Goal: Information Seeking & Learning: Learn about a topic

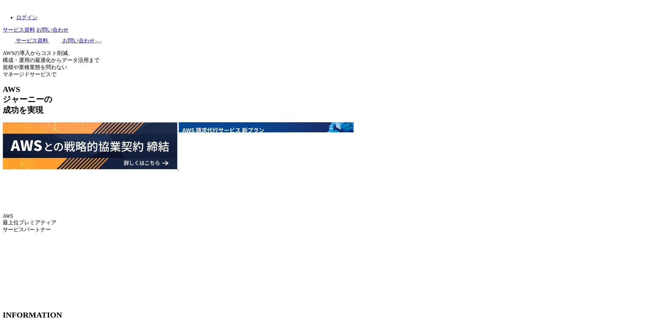
scroll to position [1169, 0]
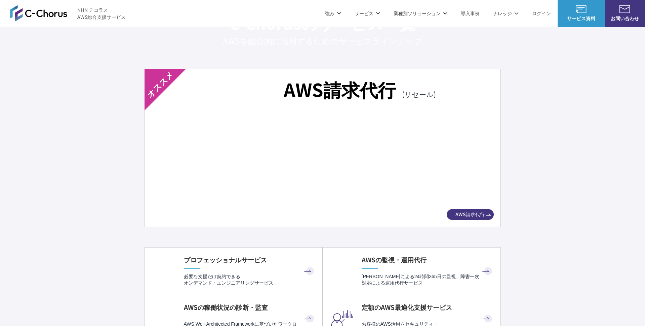
click at [242, 170] on img at bounding box center [322, 158] width 319 height 89
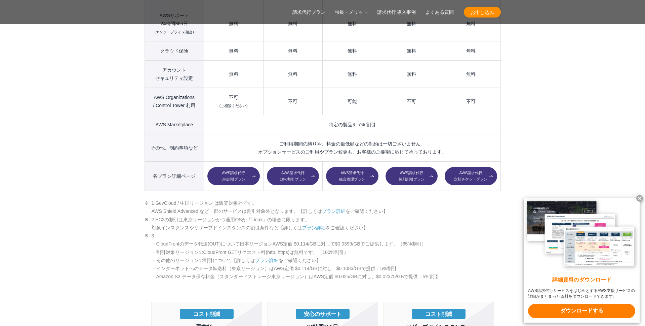
scroll to position [962, 0]
click at [272, 257] on link "プラン詳細" at bounding box center [267, 259] width 24 height 5
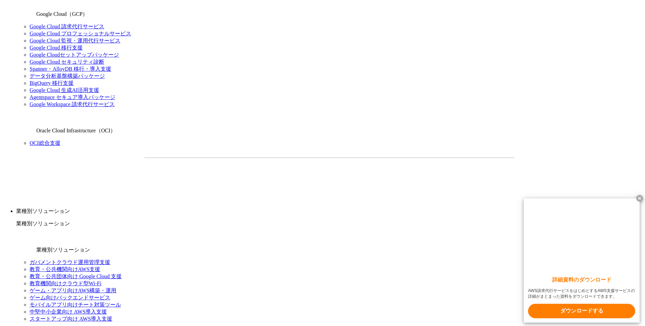
scroll to position [543, 0]
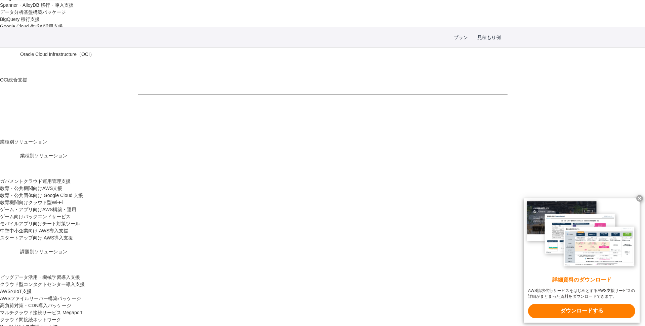
scroll to position [514, 0]
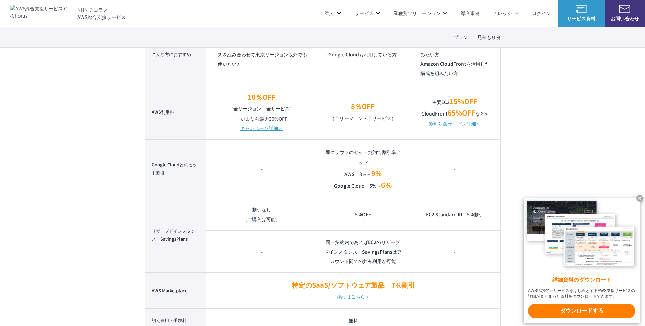
click at [446, 127] on link "割引対象サービス詳細＞" at bounding box center [455, 123] width 52 height 9
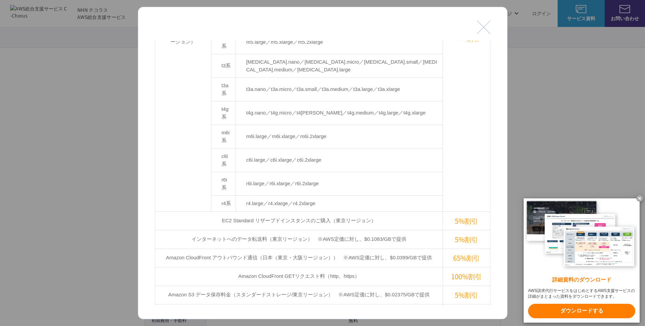
scroll to position [304, 0]
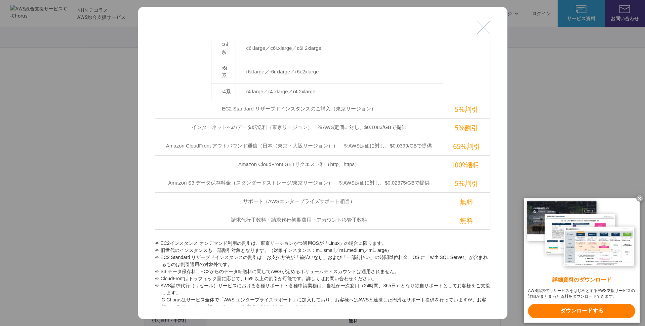
click at [116, 273] on div at bounding box center [322, 163] width 645 height 326
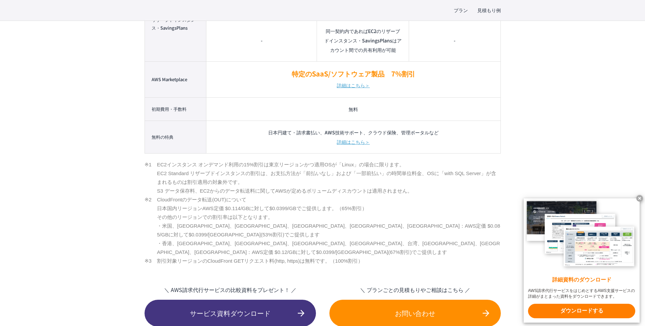
scroll to position [726, 0]
